Goal: Task Accomplishment & Management: Complete application form

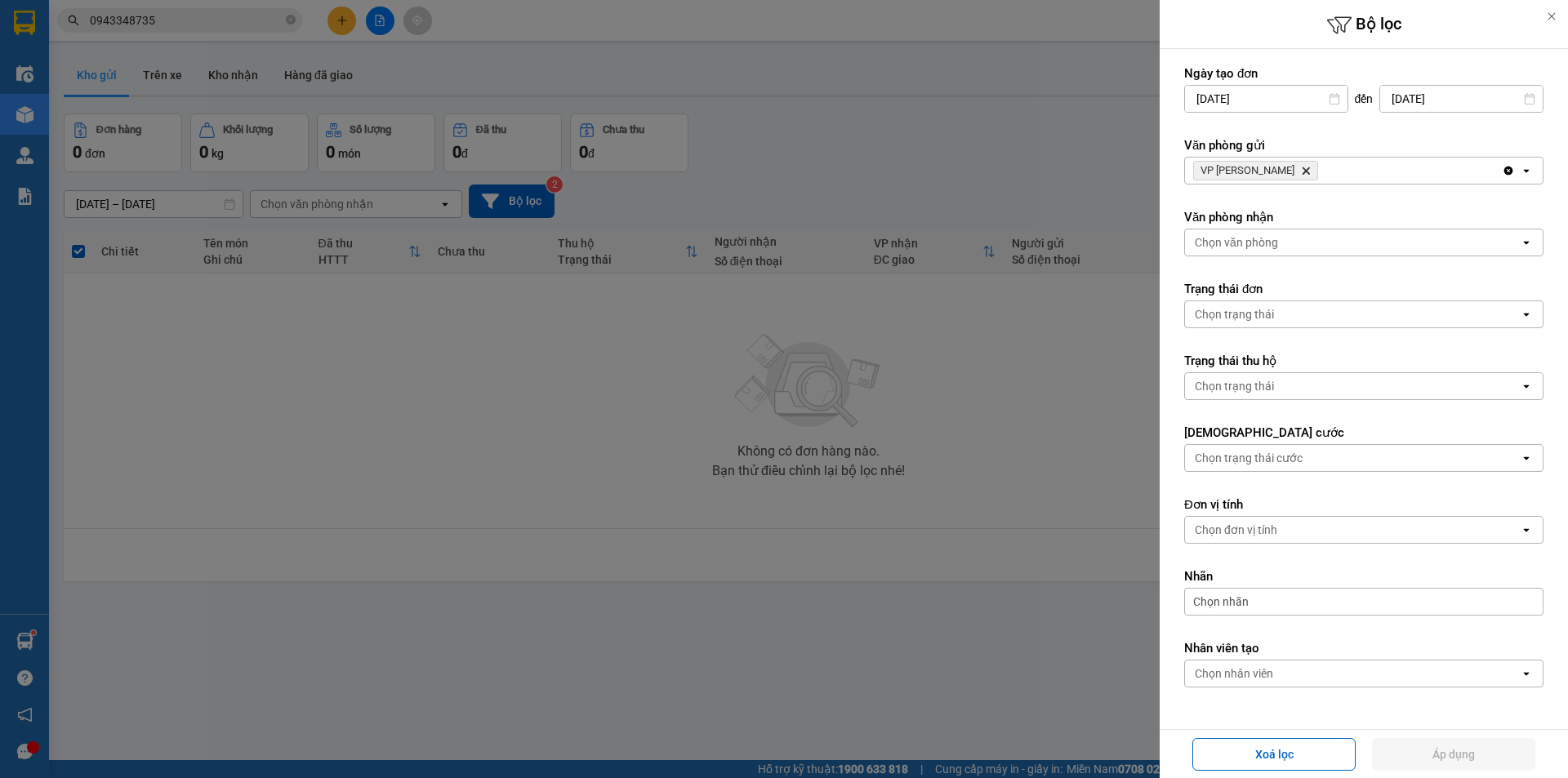
click at [1309, 172] on icon "Delete" at bounding box center [1306, 171] width 10 height 10
click at [1302, 171] on div "Chọn văn phòng" at bounding box center [1352, 170] width 335 height 26
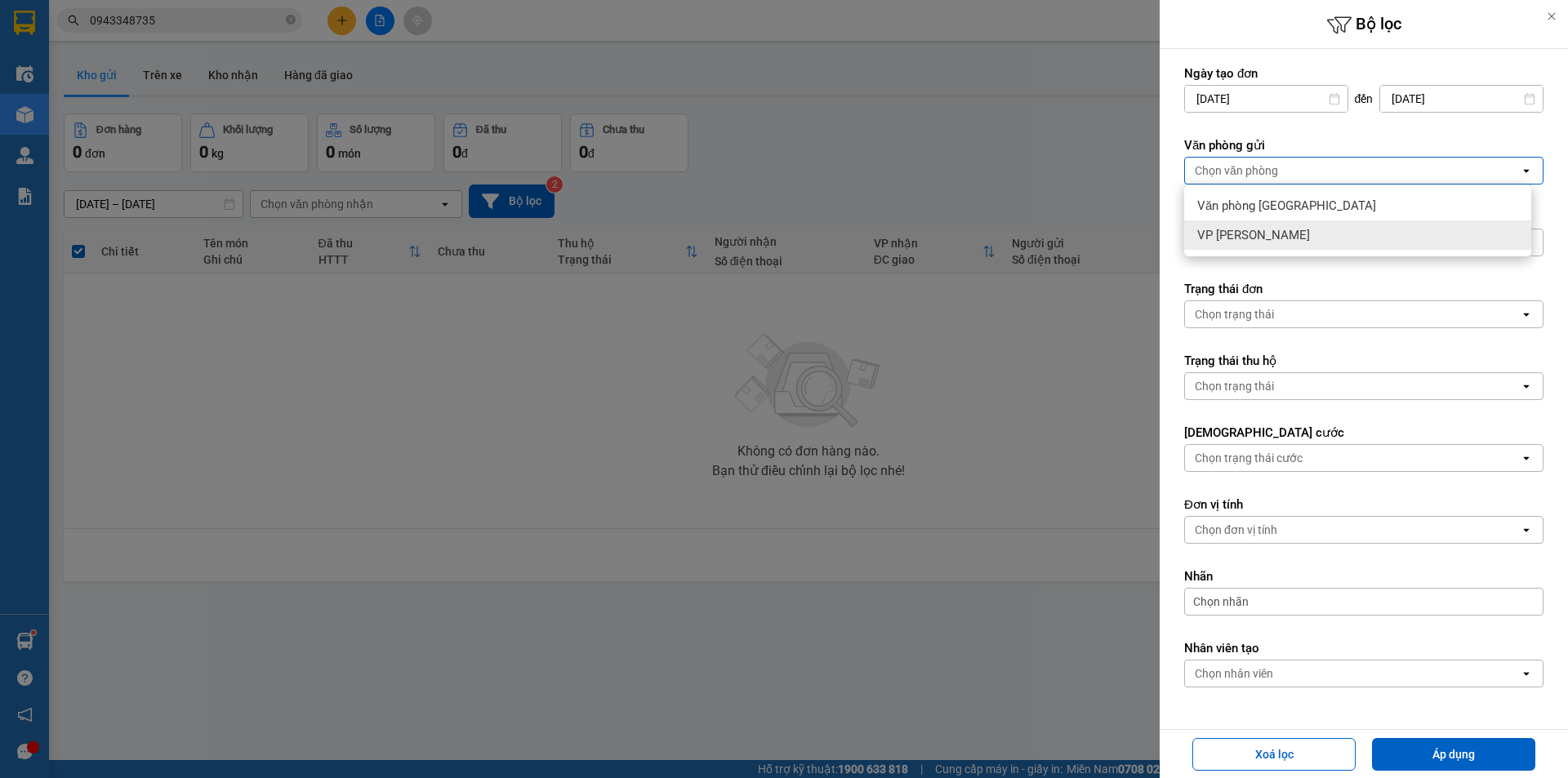
click at [1283, 230] on span "VP [PERSON_NAME]" at bounding box center [1254, 235] width 112 height 16
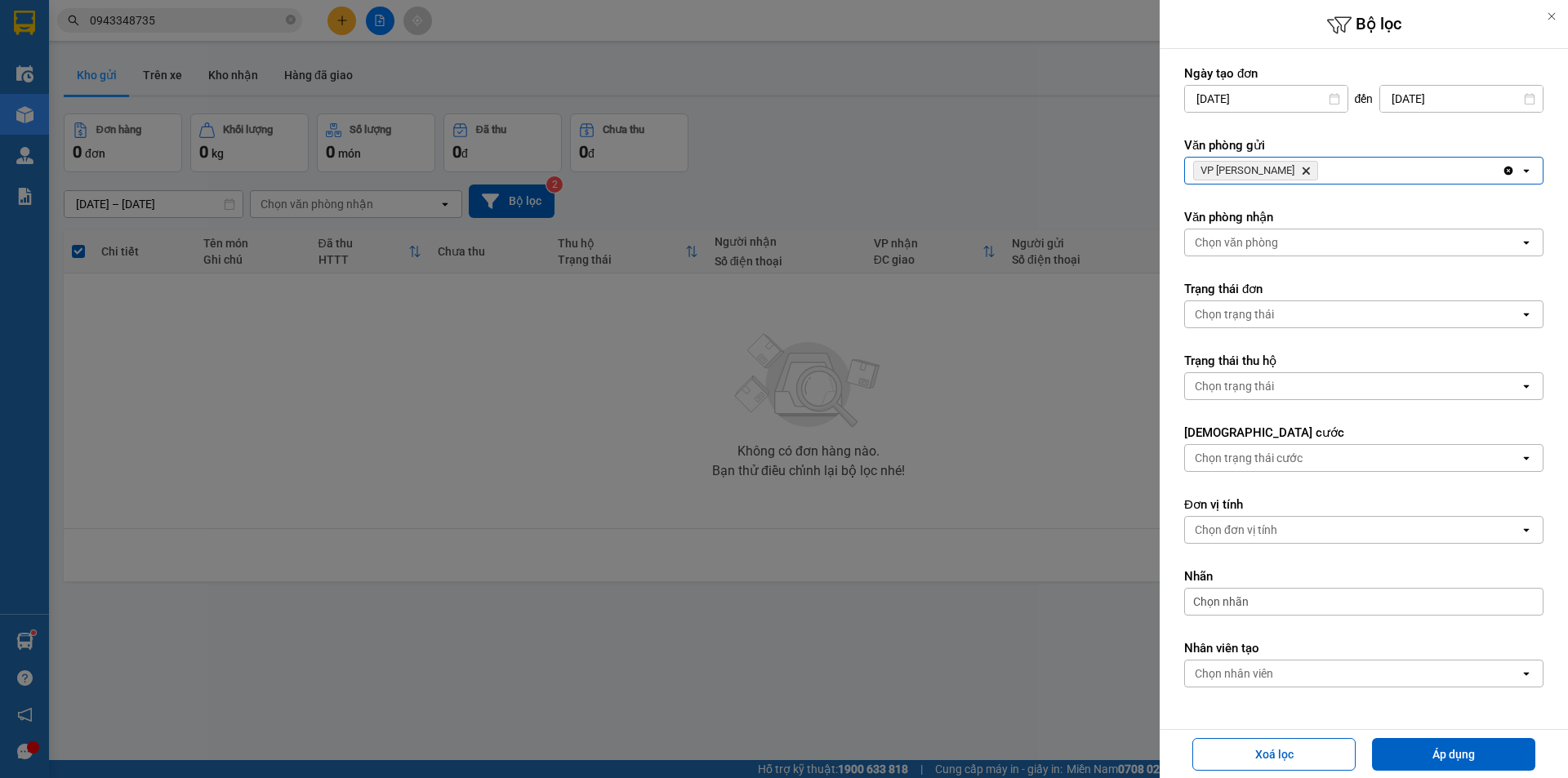
click at [1283, 231] on div "Chọn văn phòng" at bounding box center [1352, 243] width 335 height 26
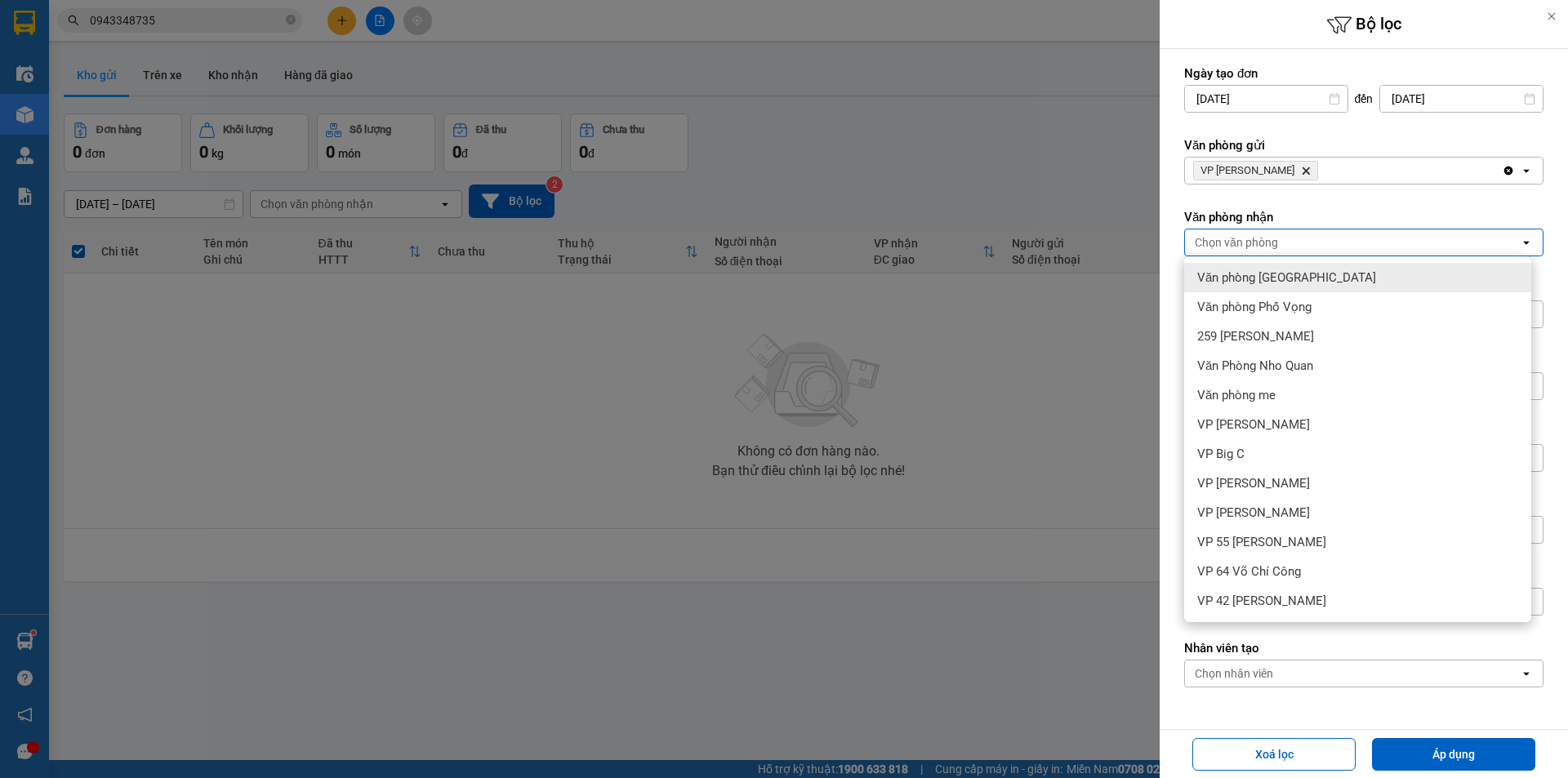
click at [1020, 255] on div at bounding box center [784, 389] width 1568 height 778
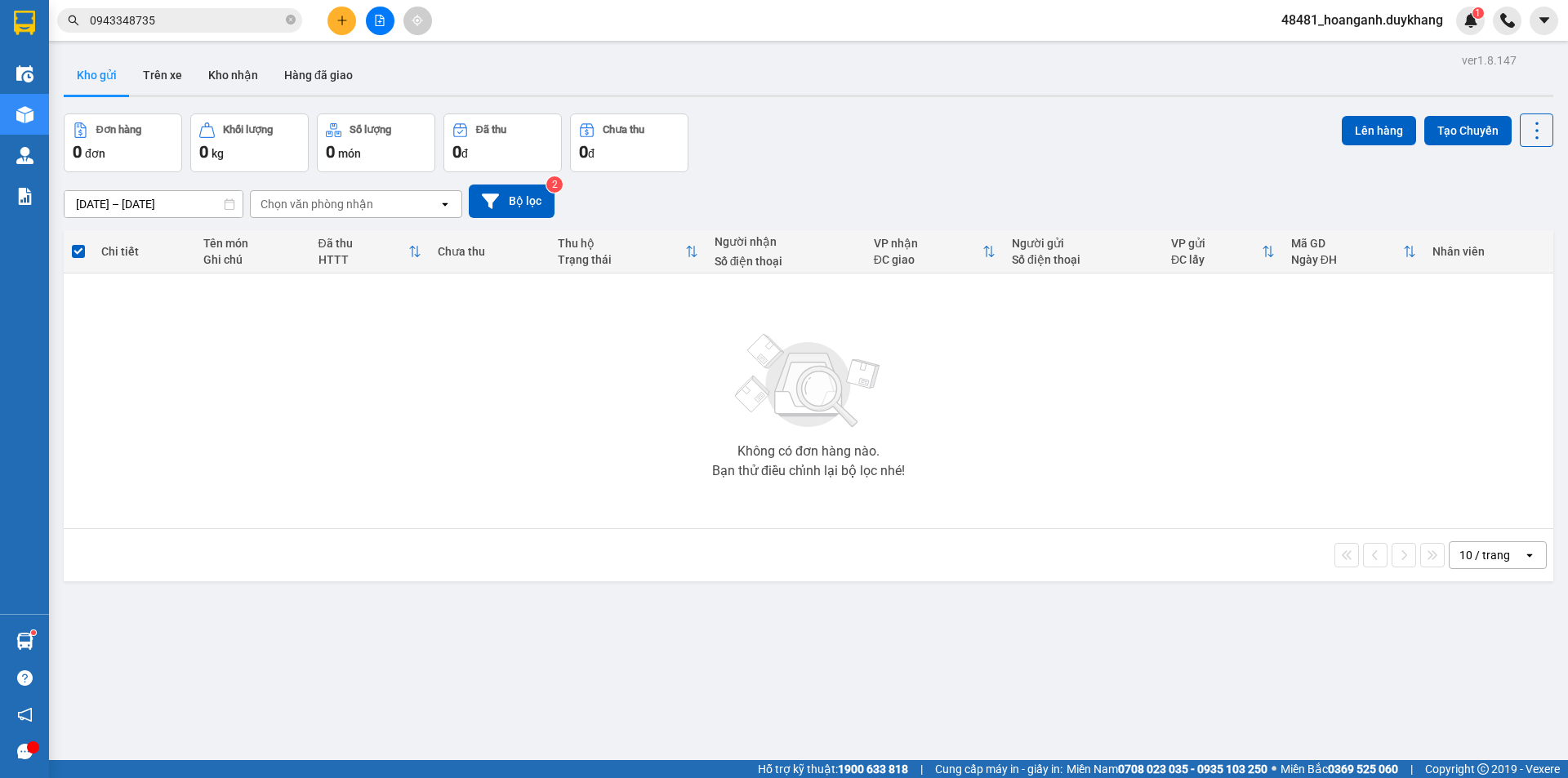
click at [349, 21] on button at bounding box center [341, 21] width 29 height 29
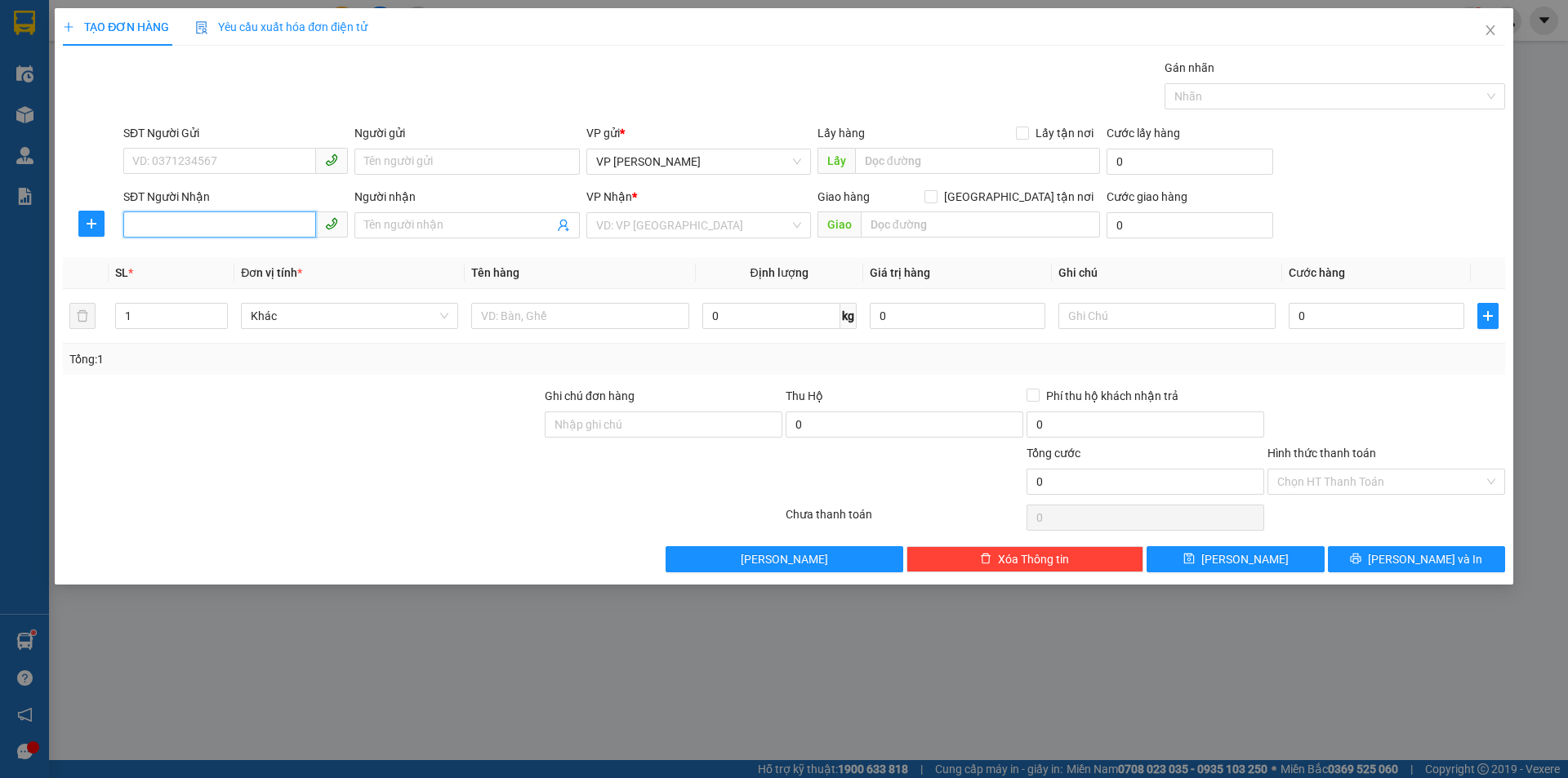
click at [276, 235] on input "SĐT Người Nhận" at bounding box center [220, 225] width 193 height 26
paste input "0329308185"
type input "0329308185"
click at [460, 216] on span at bounding box center [467, 225] width 225 height 26
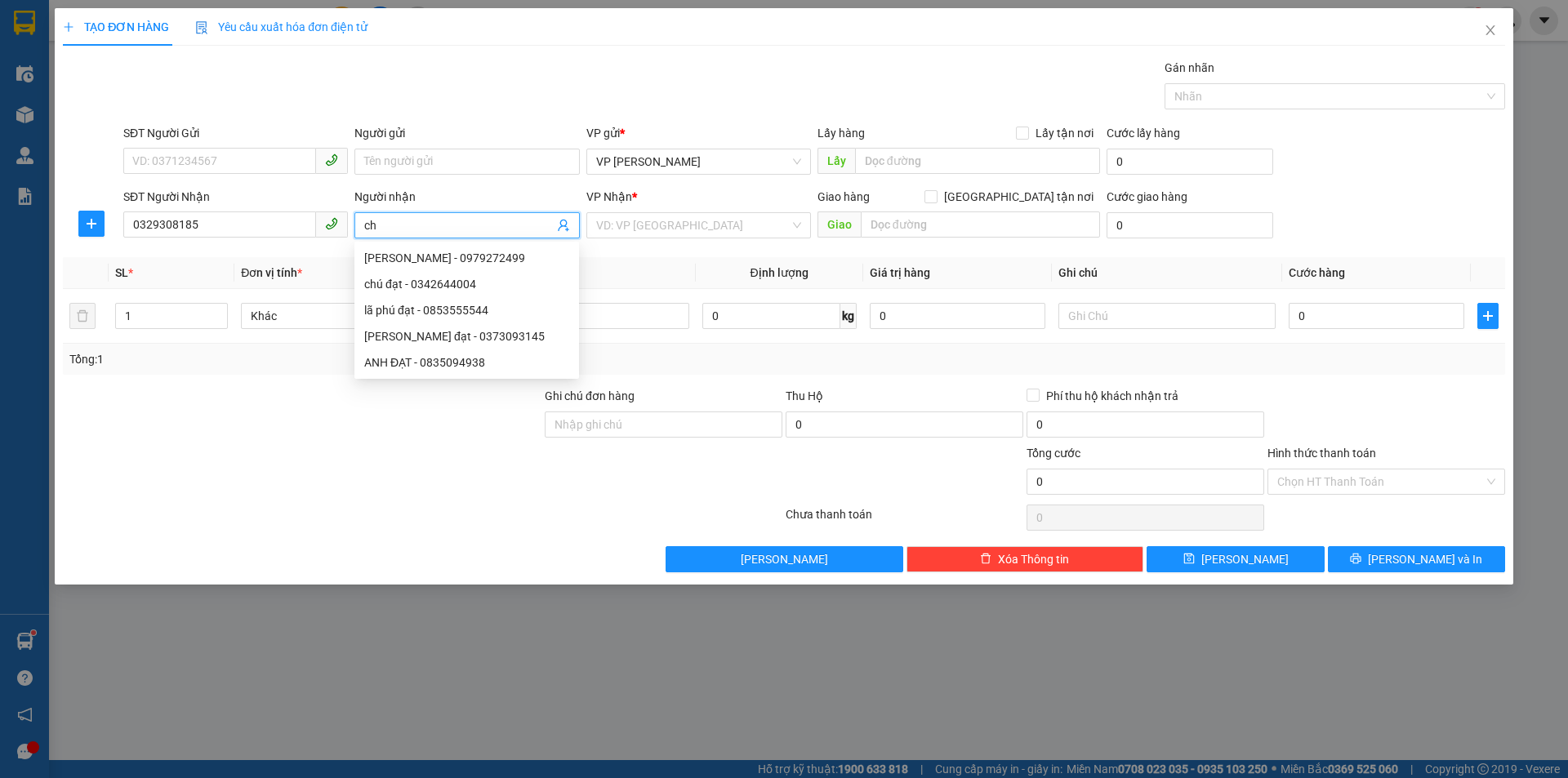
type input "c"
type input "a nam"
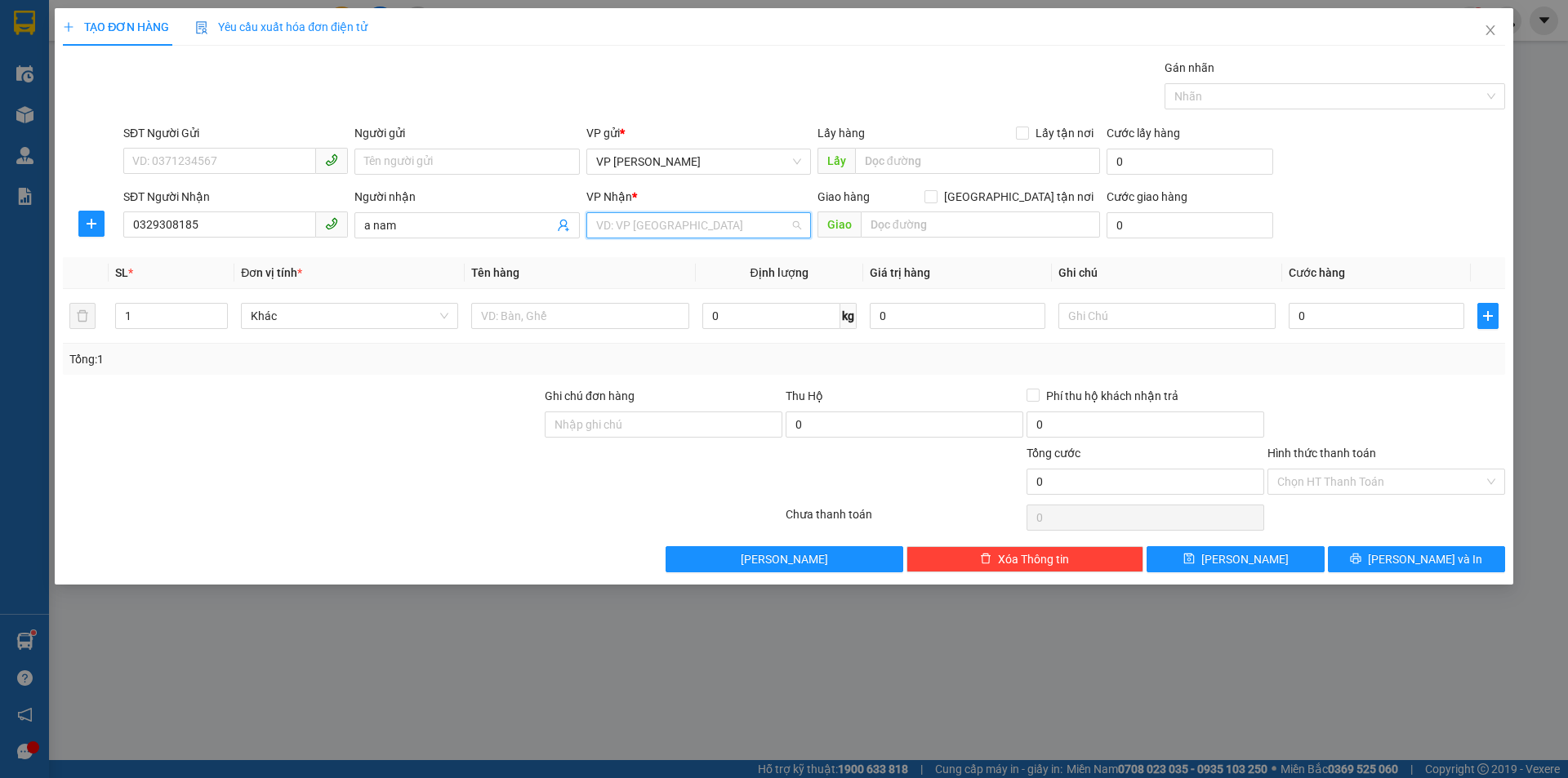
click at [653, 220] on input "search" at bounding box center [692, 225] width 194 height 25
type input "vpnq"
click at [662, 261] on div "Văn Phòng Nho Quan" at bounding box center [698, 258] width 205 height 18
click at [1338, 314] on input "0" at bounding box center [1377, 316] width 176 height 26
type input "3"
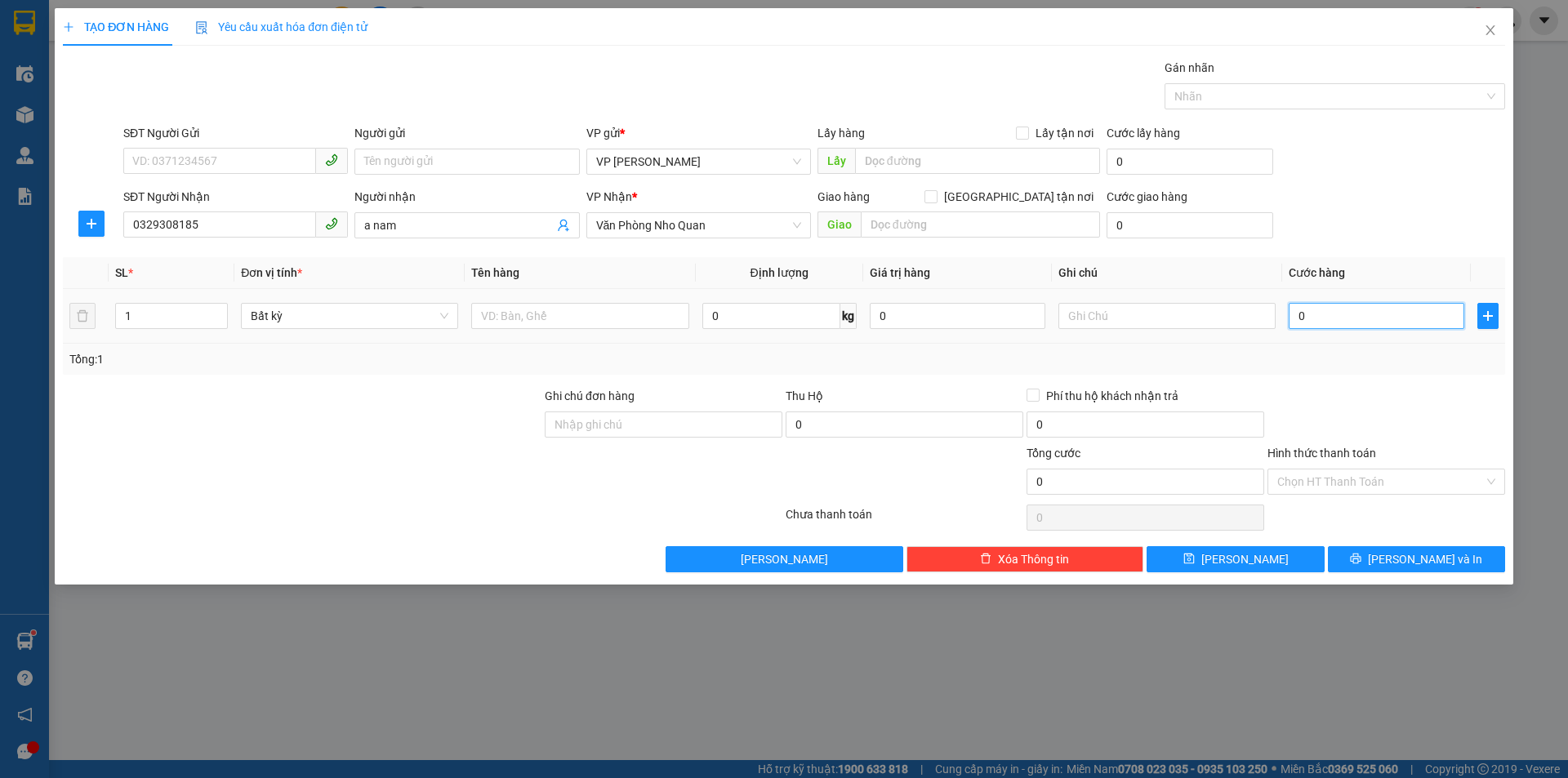
type input "3"
type input "30"
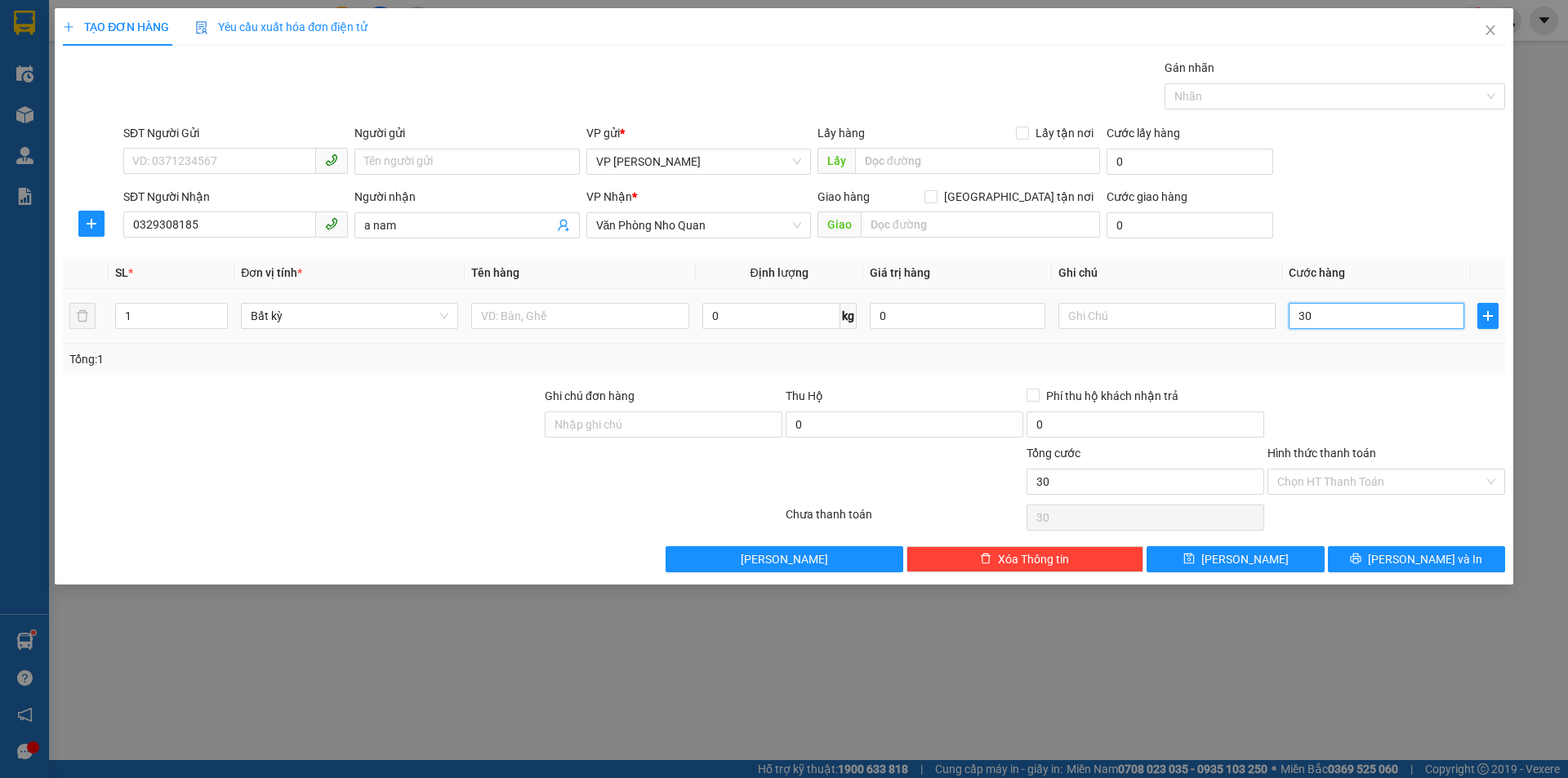
type input "300"
type input "3.000"
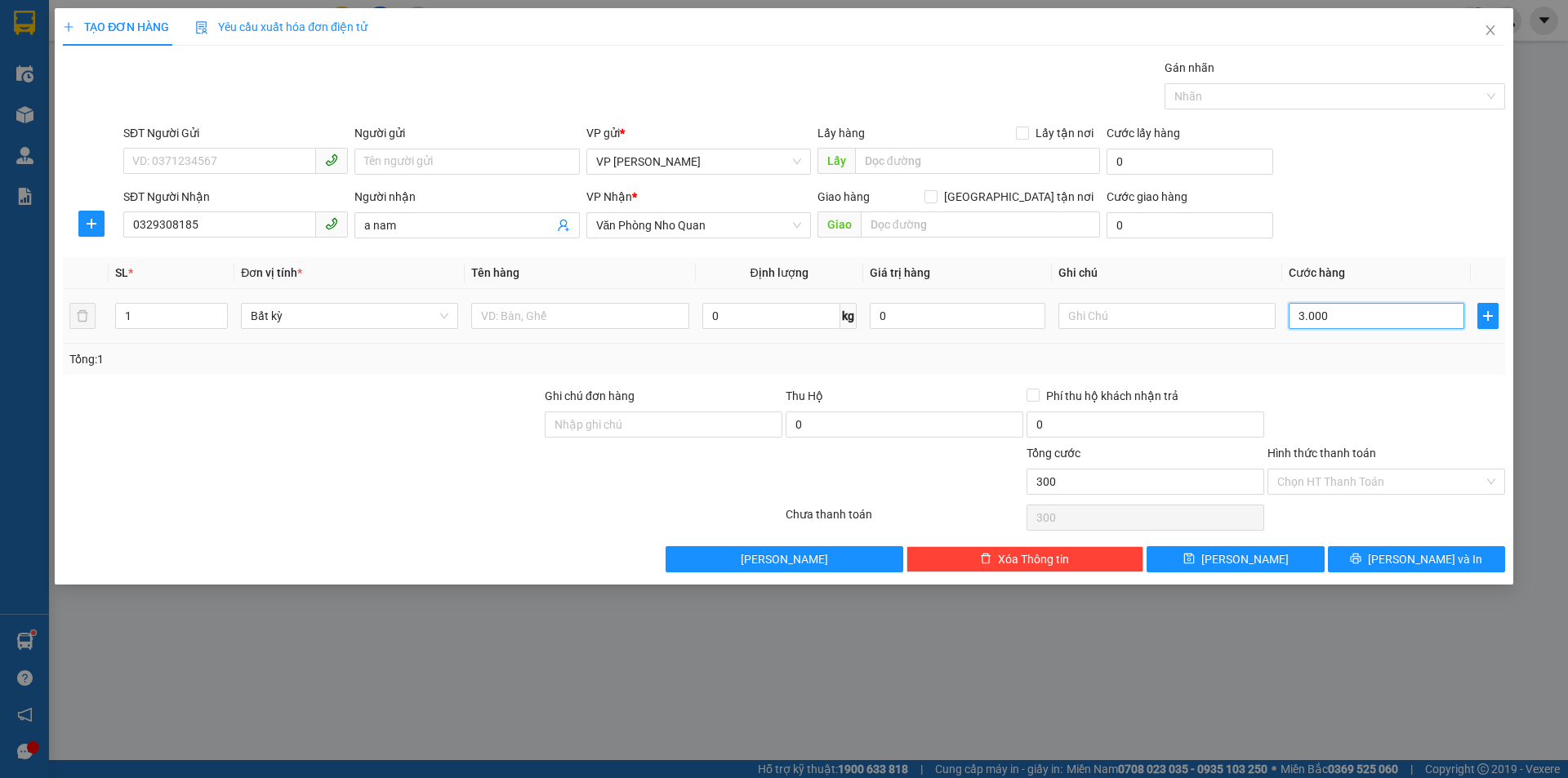
type input "3.000"
type input "30.000"
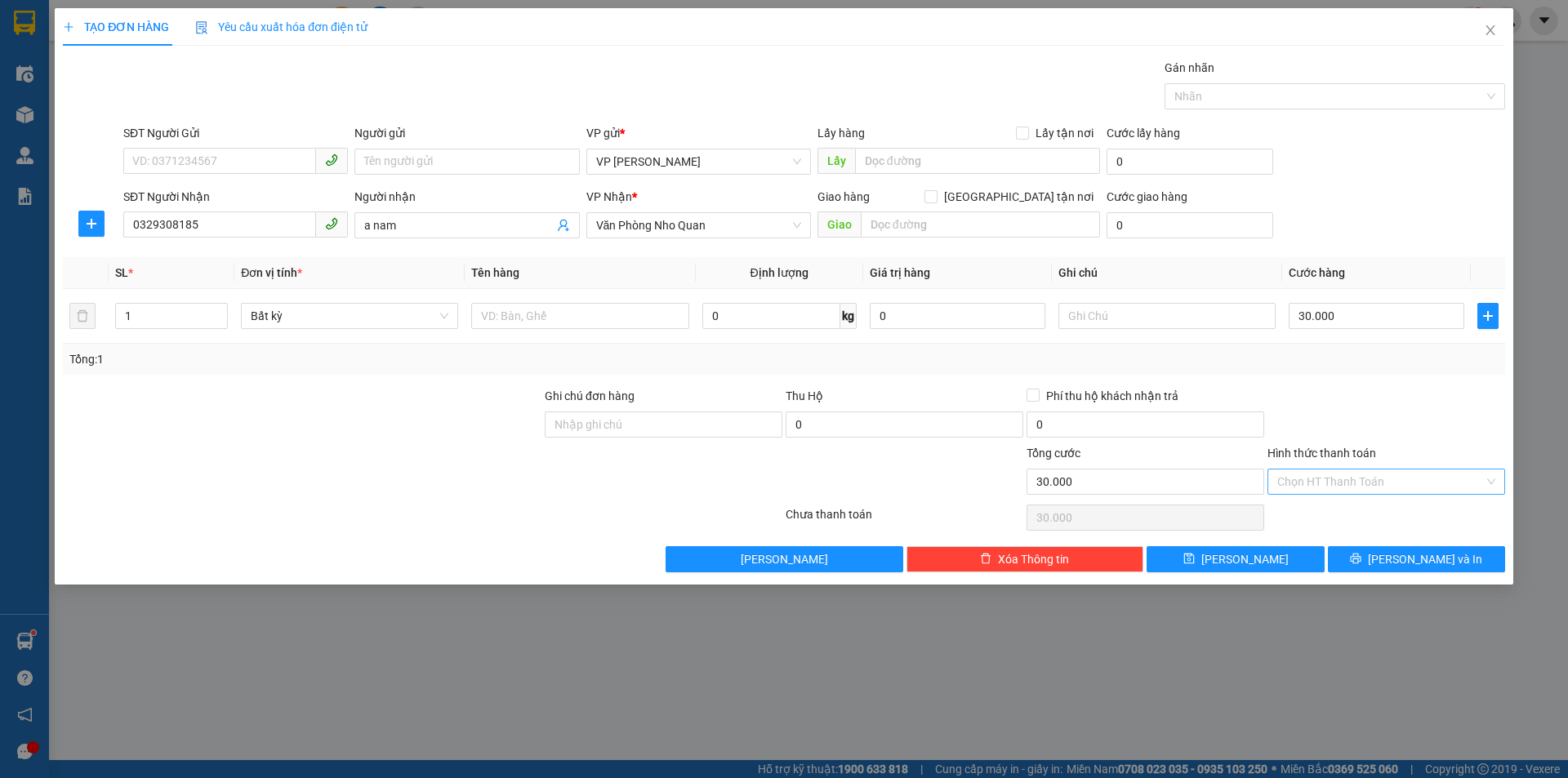
click at [1351, 473] on input "Hình thức thanh toán" at bounding box center [1381, 482] width 207 height 25
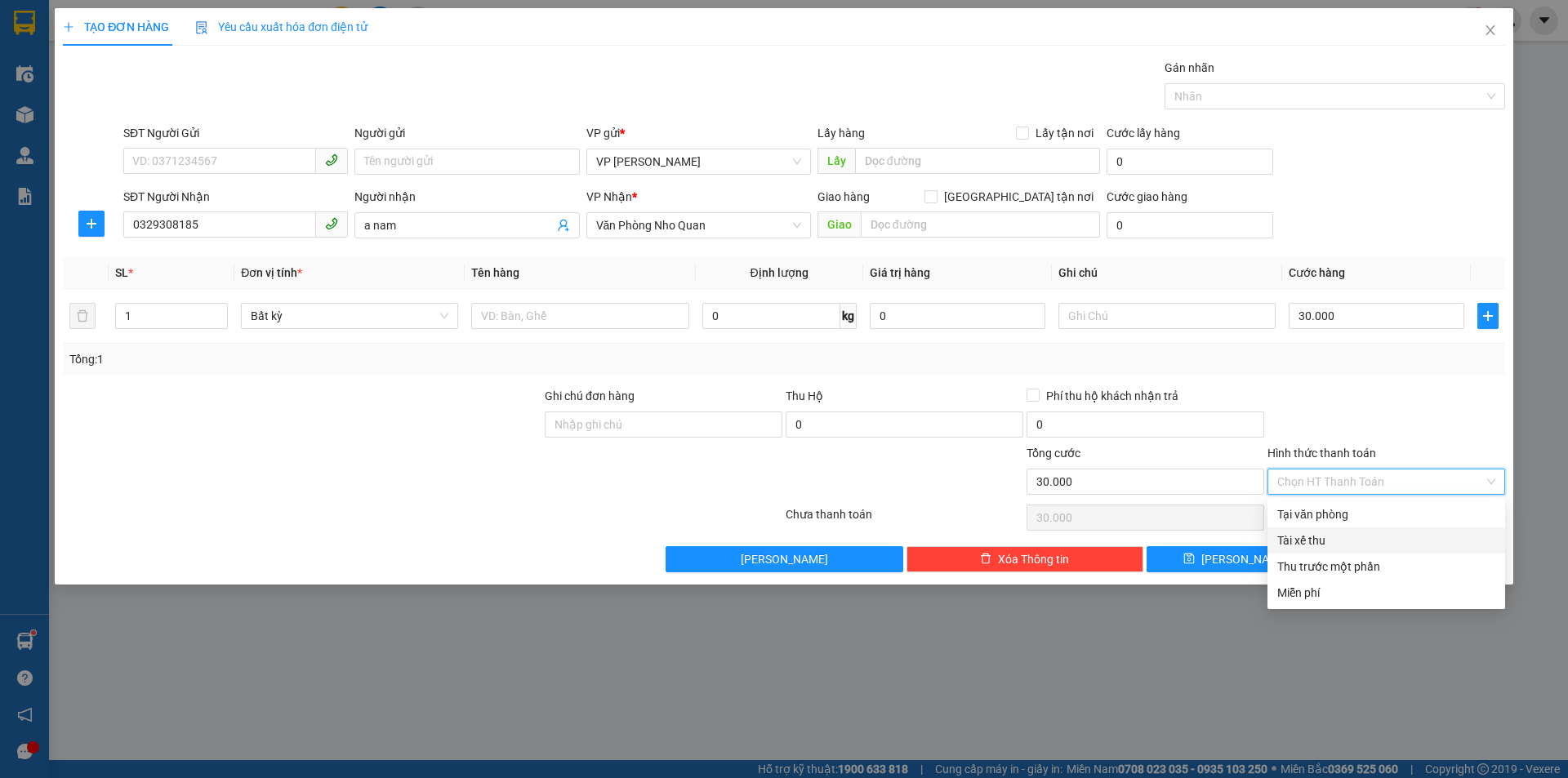
click at [1318, 536] on div "Tài xế thu" at bounding box center [1386, 540] width 218 height 18
type input "0"
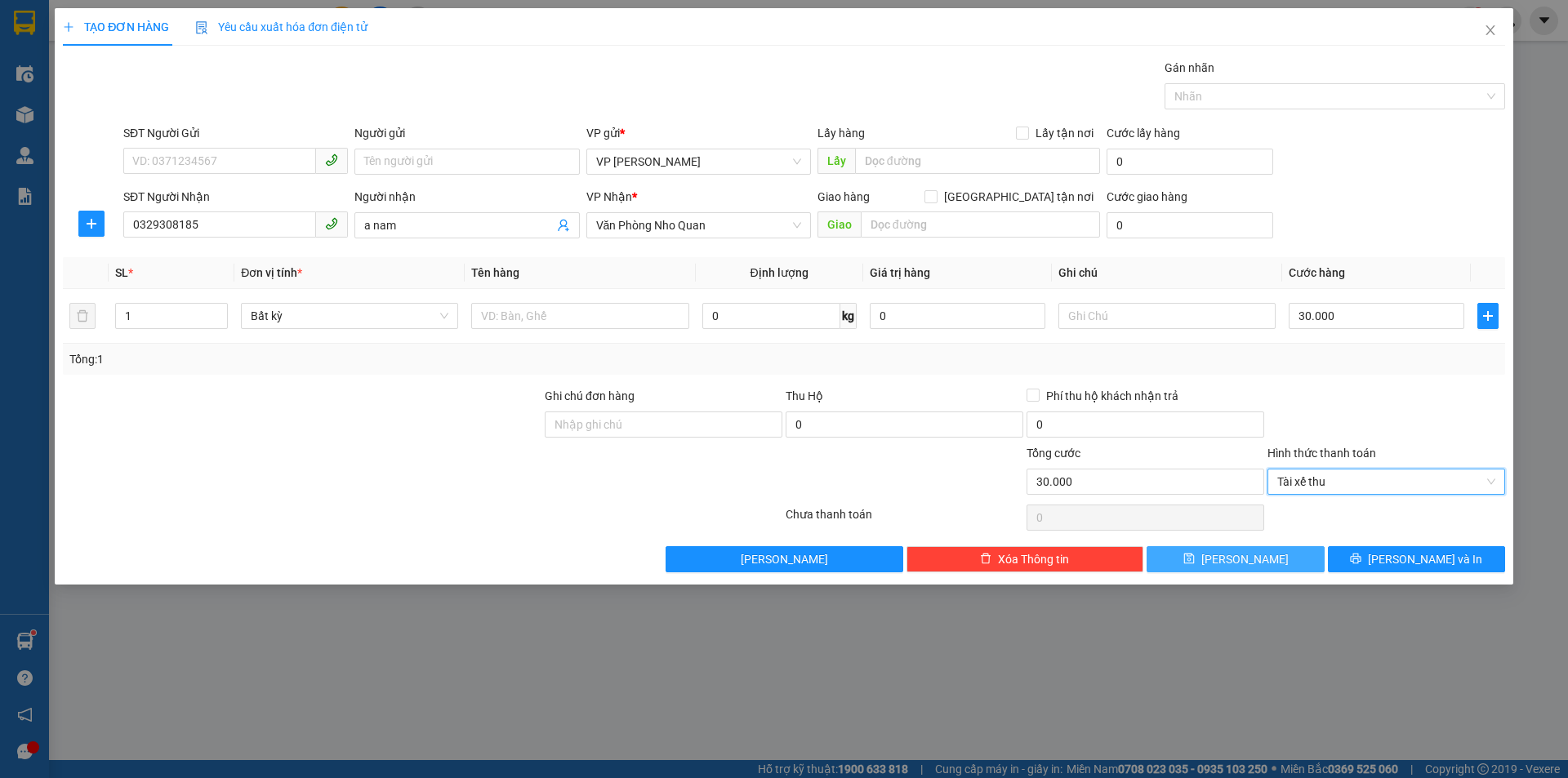
click at [1253, 554] on span "[PERSON_NAME]" at bounding box center [1246, 559] width 88 height 18
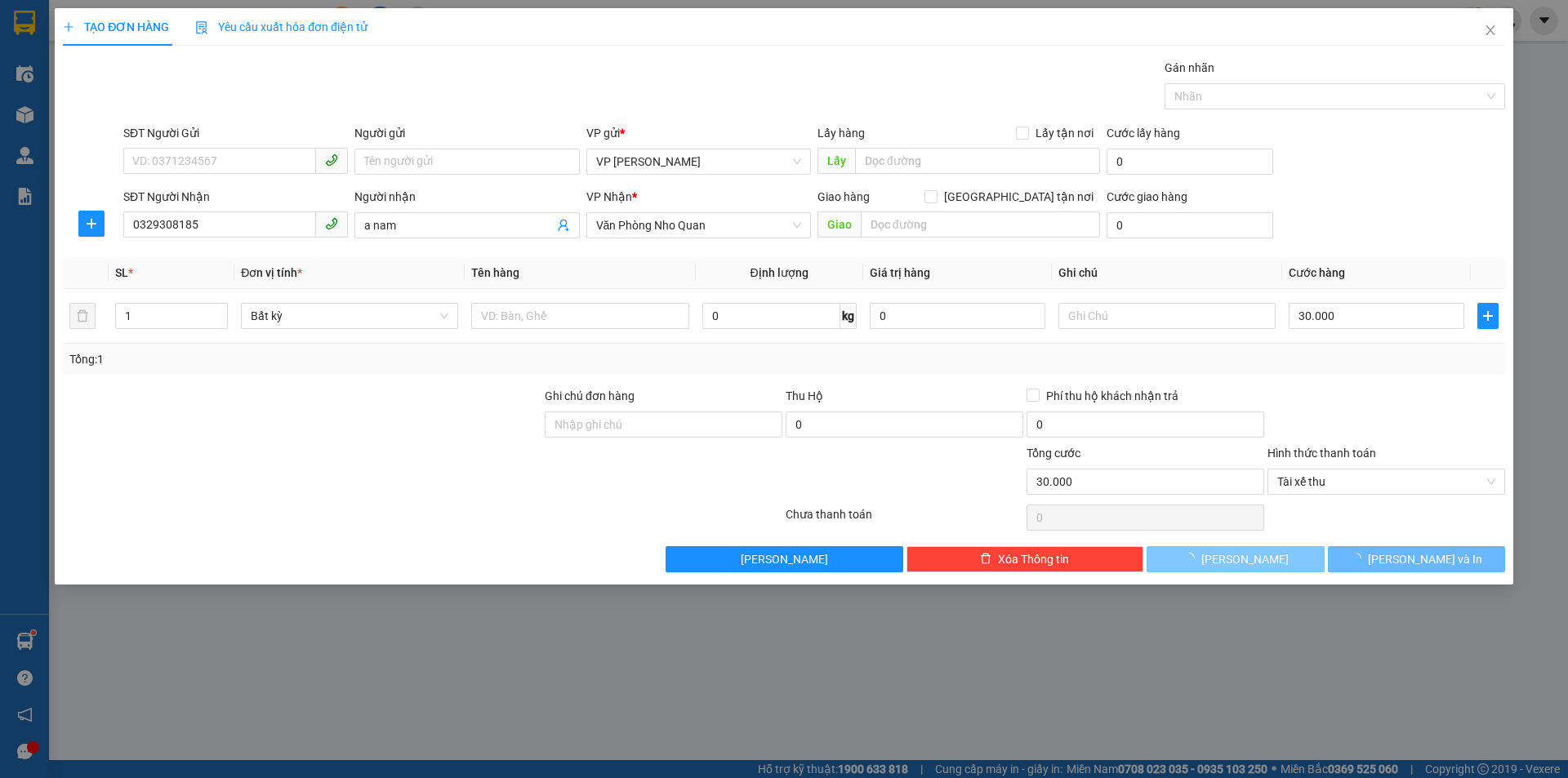
type input "0"
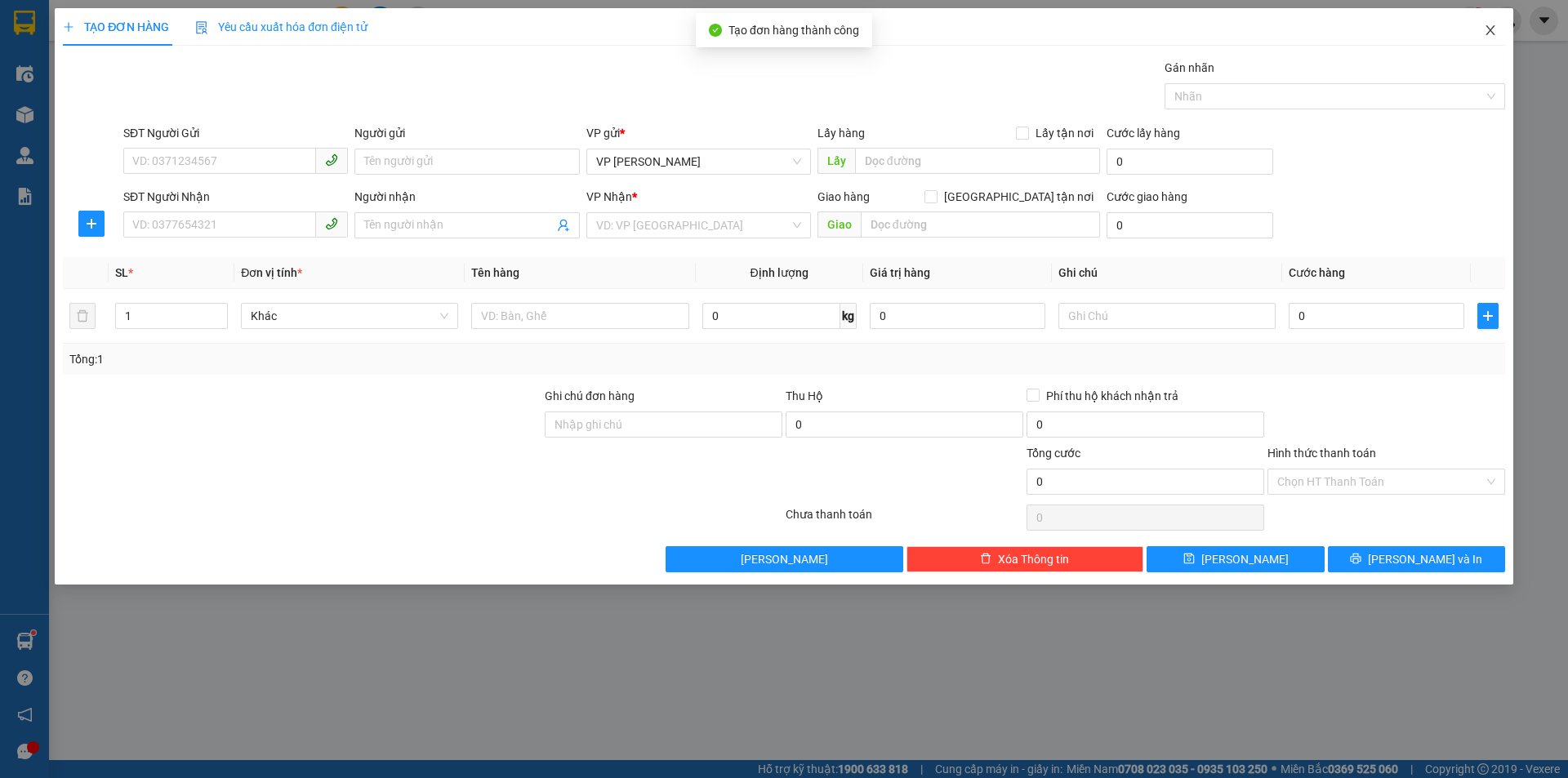
click at [1490, 34] on icon "close" at bounding box center [1490, 30] width 13 height 13
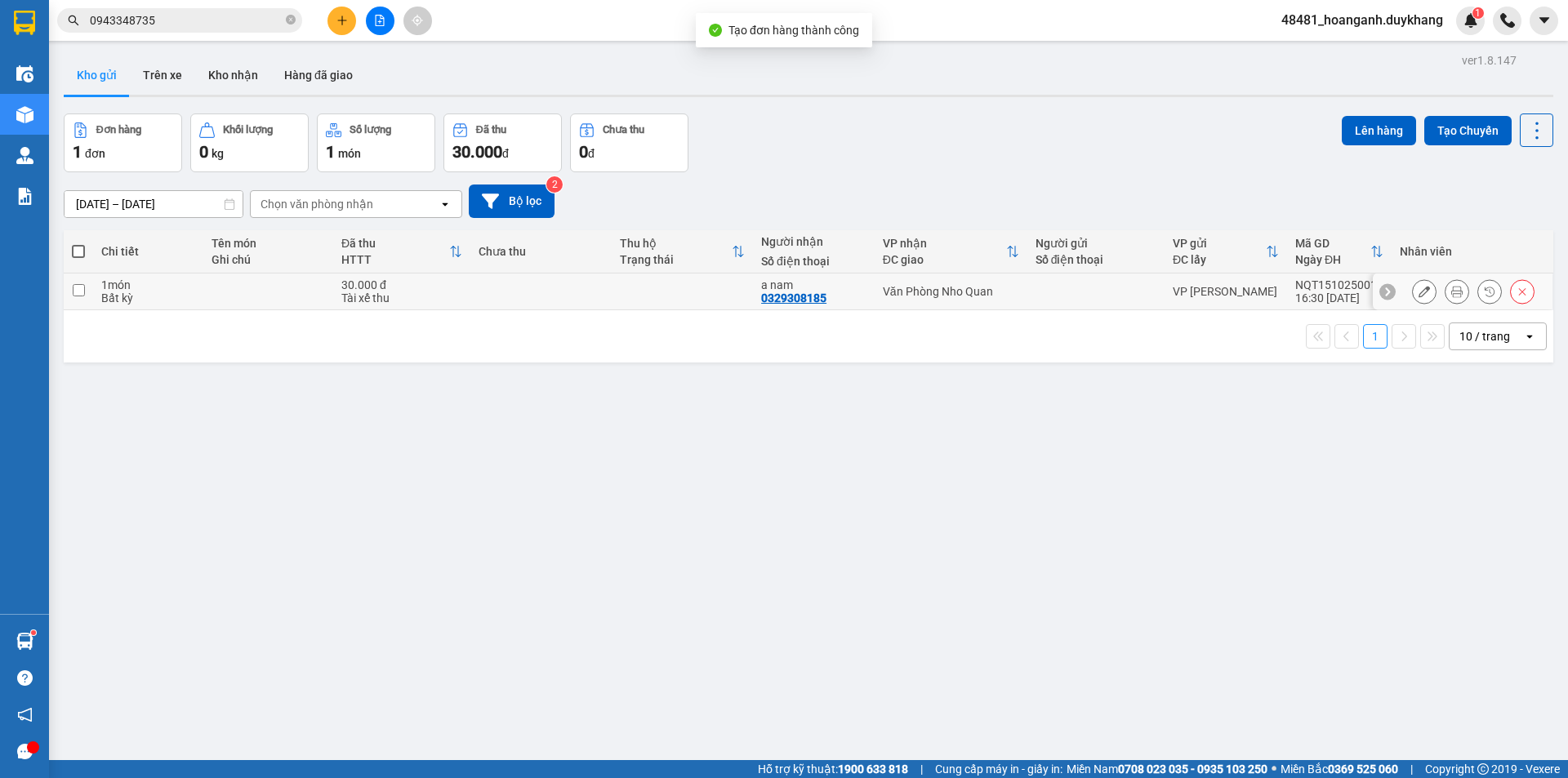
click at [999, 298] on td "Văn Phòng Nho Quan" at bounding box center [951, 292] width 153 height 37
checkbox input "true"
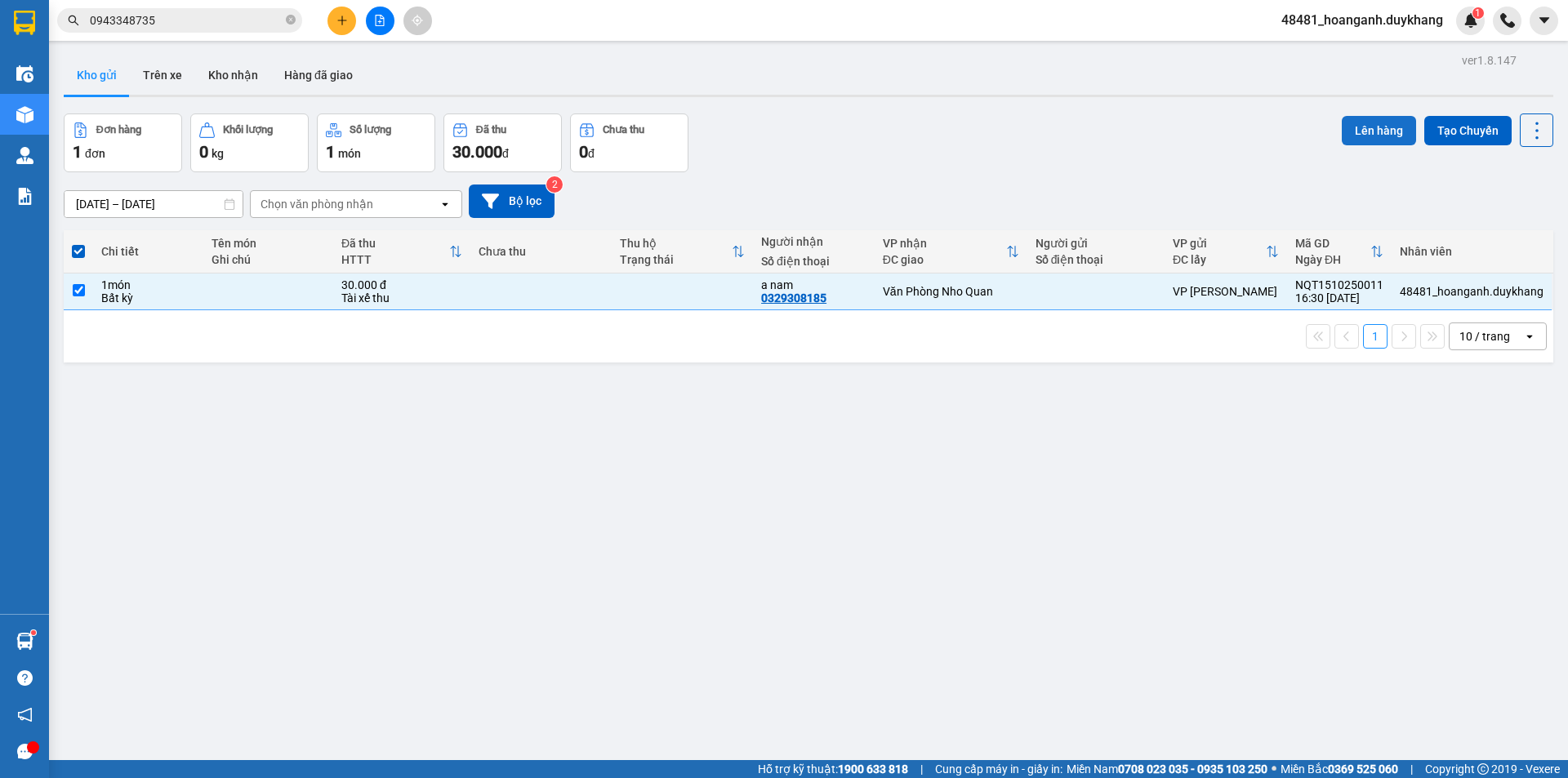
click at [1367, 120] on button "Lên hàng" at bounding box center [1379, 131] width 75 height 30
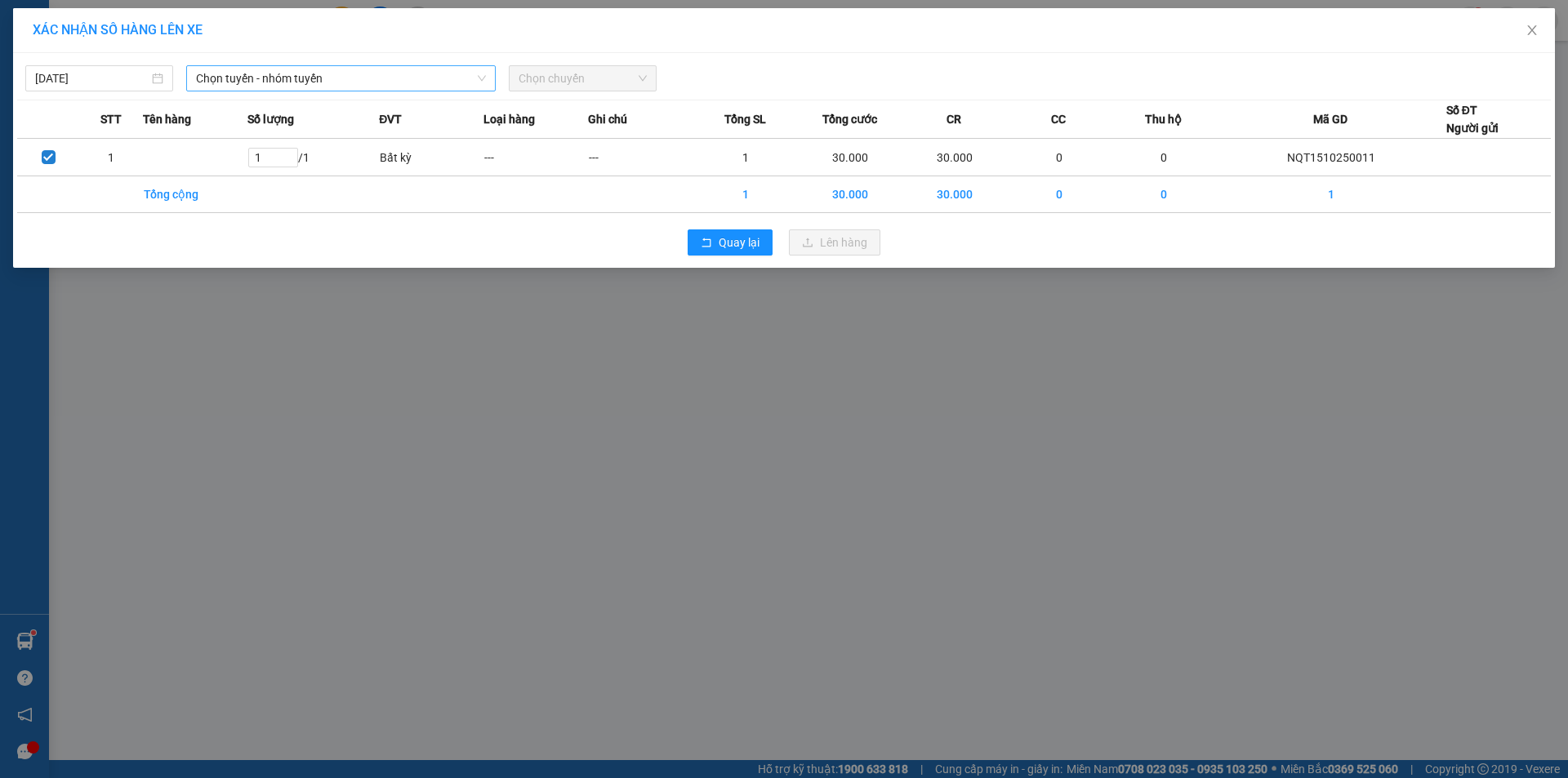
click at [373, 79] on span "Chọn tuyến - nhóm tuyến" at bounding box center [340, 79] width 290 height 25
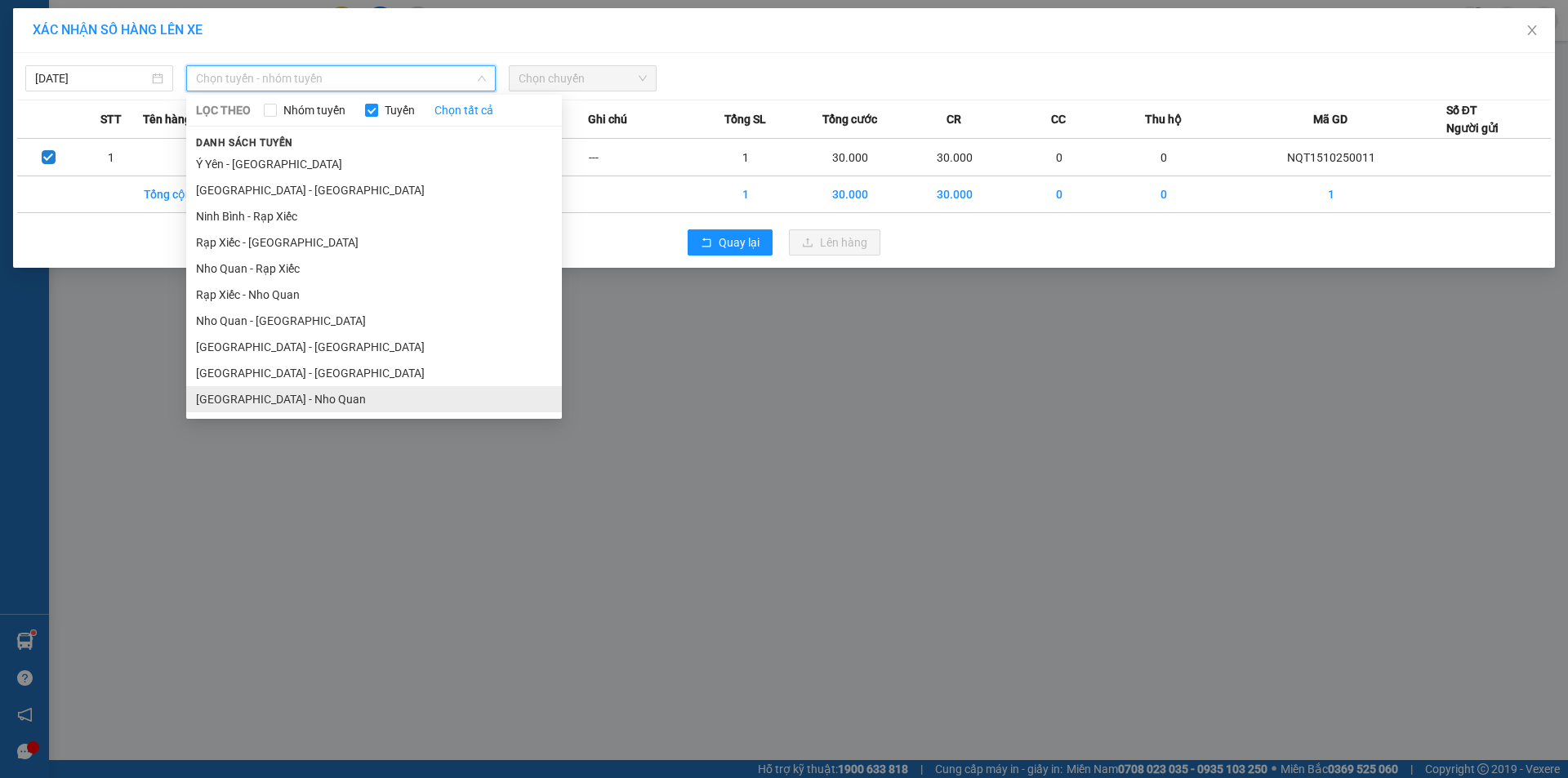
click at [295, 399] on li "[GEOGRAPHIC_DATA] - Nho Quan" at bounding box center [374, 399] width 376 height 26
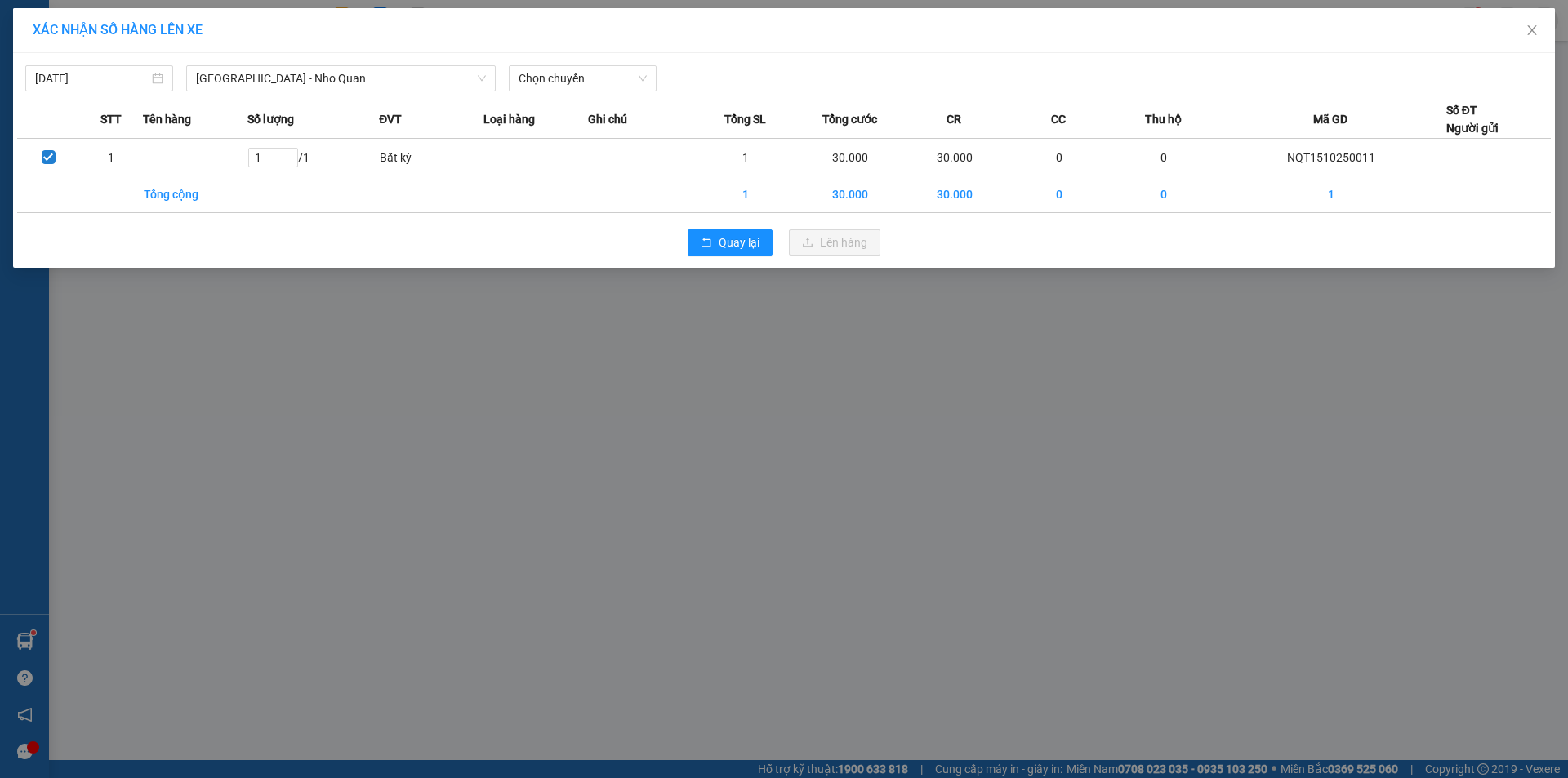
click at [577, 64] on div "[DATE] [GEOGRAPHIC_DATA] - Nho Quan LỌC THEO Nhóm tuyến Tuyến Chọn tất cả Danh …" at bounding box center [784, 74] width 1534 height 34
click at [573, 69] on span "Chọn chuyến" at bounding box center [582, 79] width 128 height 25
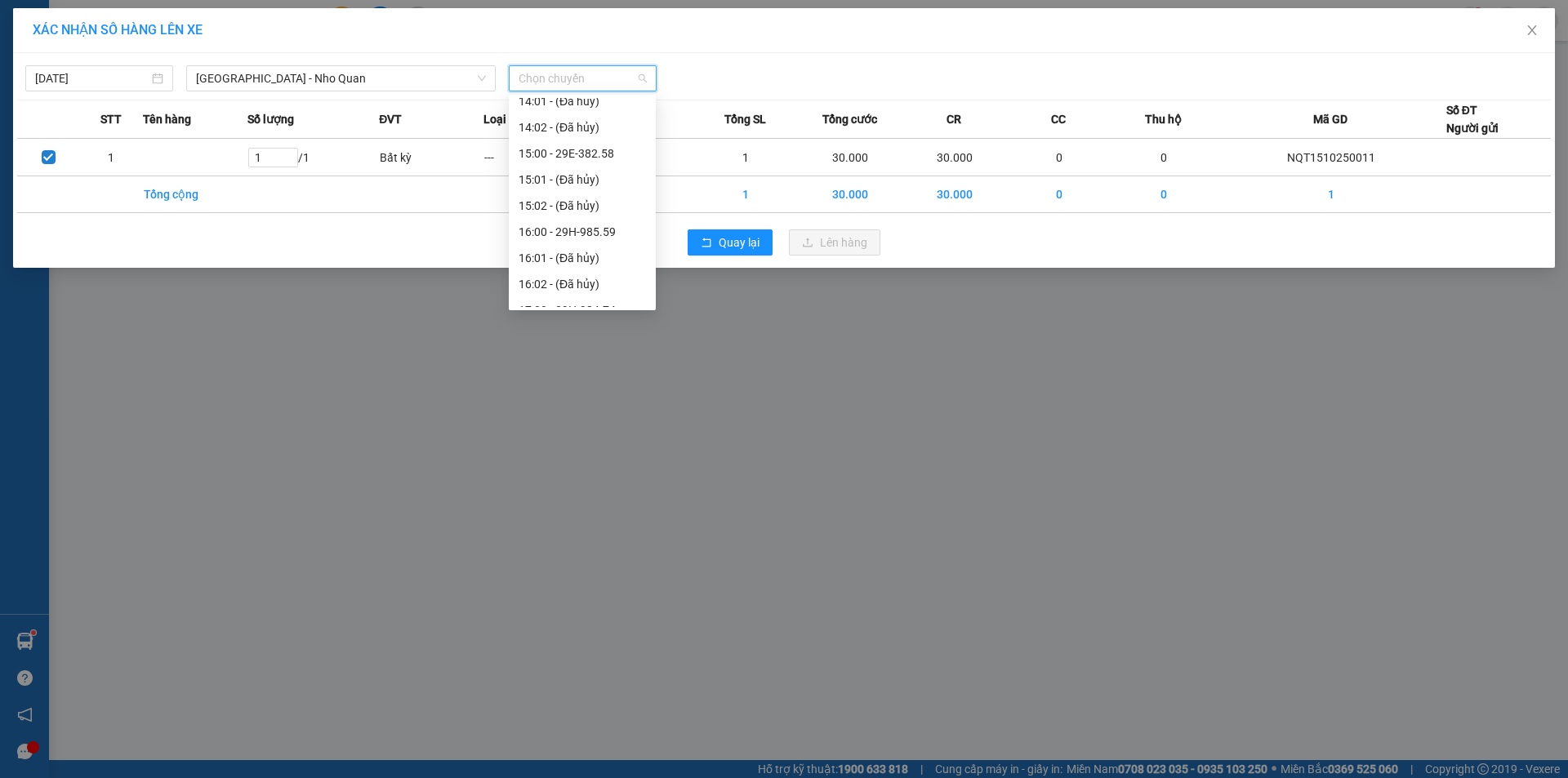
scroll to position [735, 0]
click at [573, 263] on div "17:00 - 29H-984.74" at bounding box center [582, 265] width 127 height 18
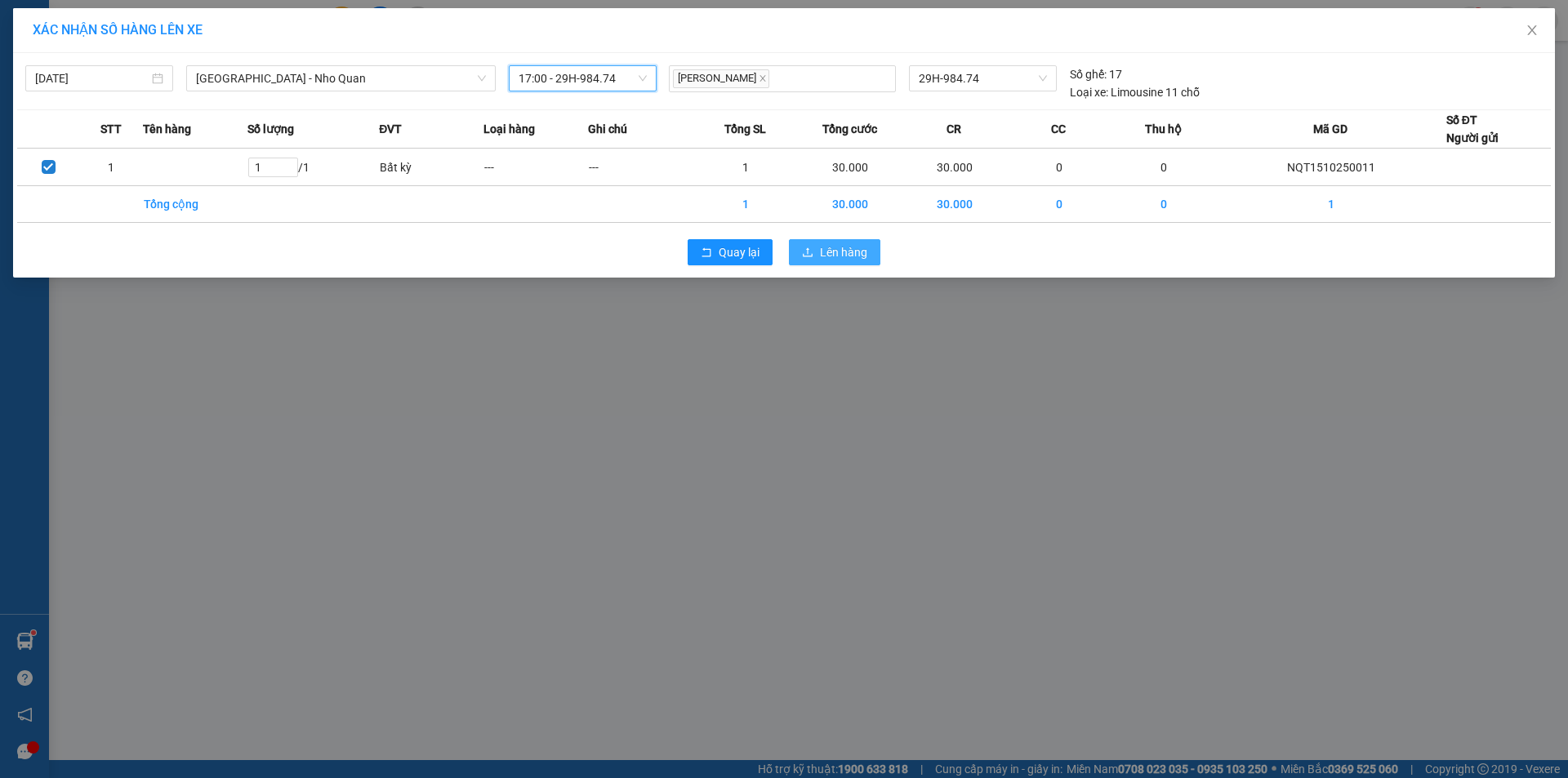
click at [811, 248] on icon "upload" at bounding box center [807, 252] width 11 height 11
